Goal: Task Accomplishment & Management: Manage account settings

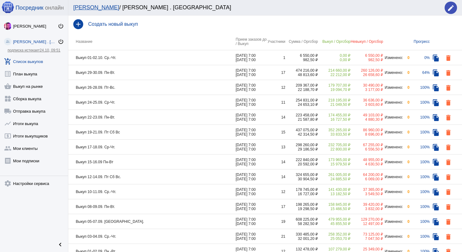
click at [161, 61] on td "Выкуп 01-02.10. Ср.-Чт." at bounding box center [152, 57] width 168 height 15
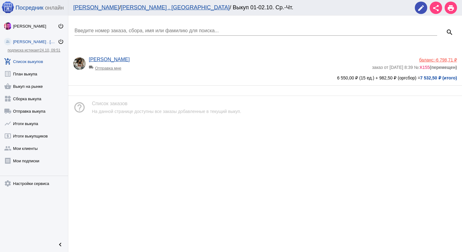
click at [35, 60] on link "add_shopping_cart Список выкупов" at bounding box center [34, 60] width 68 height 12
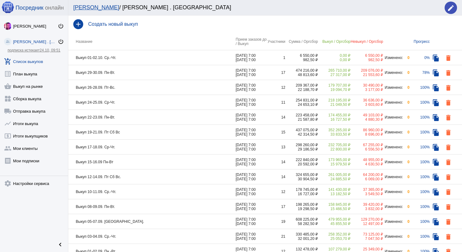
click at [158, 76] on td "Выкуп 29-30.09. Пн-Вт." at bounding box center [152, 72] width 168 height 15
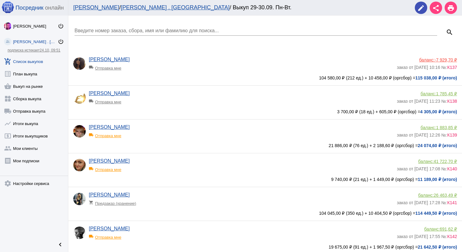
click at [440, 61] on span "-7 929,70 ₽" at bounding box center [446, 59] width 22 height 5
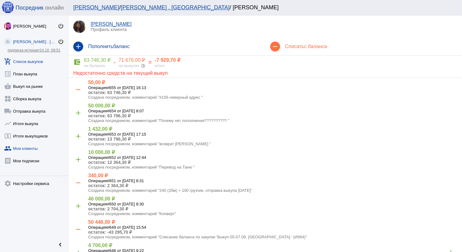
click at [39, 59] on link "add_shopping_cart Список выкупов" at bounding box center [34, 60] width 68 height 12
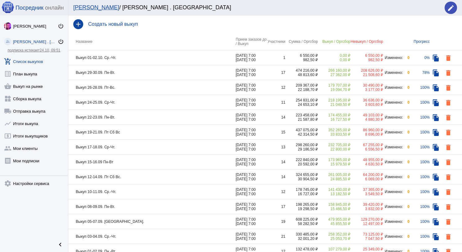
click at [135, 75] on td "Выкуп 29-30.09. Пн-Вт." at bounding box center [152, 72] width 168 height 15
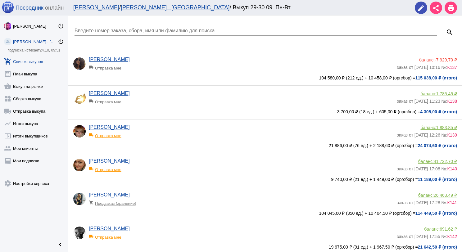
click at [235, 65] on app-delivery-type "local_shipping Отправка мне" at bounding box center [241, 66] width 305 height 8
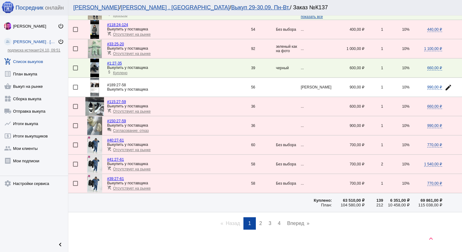
scroll to position [834, 0]
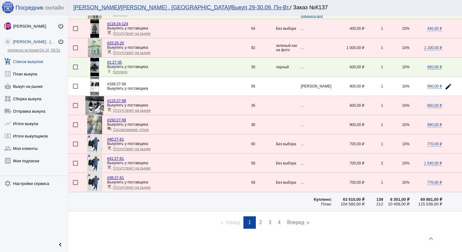
click at [260, 217] on link "page 2" at bounding box center [260, 223] width 9 height 12
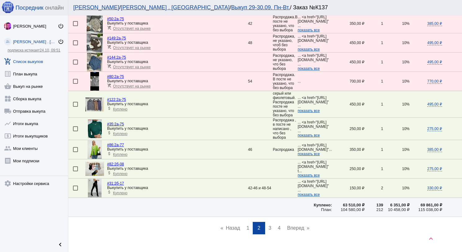
scroll to position [843, 0]
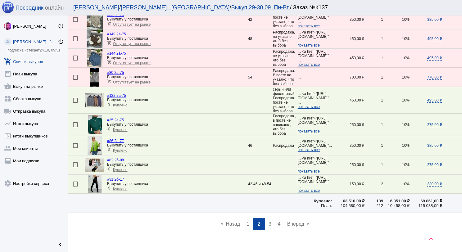
click at [269, 222] on span "3" at bounding box center [270, 224] width 3 height 5
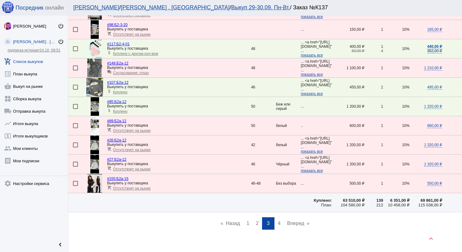
scroll to position [834, 0]
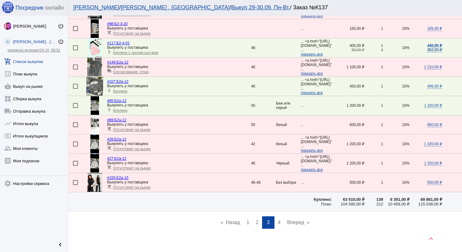
click at [278, 220] on span "4" at bounding box center [279, 222] width 3 height 5
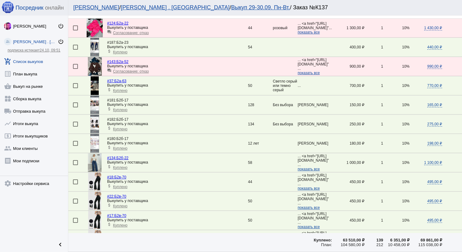
scroll to position [0, 0]
